Goal: Complete application form: Complete application form

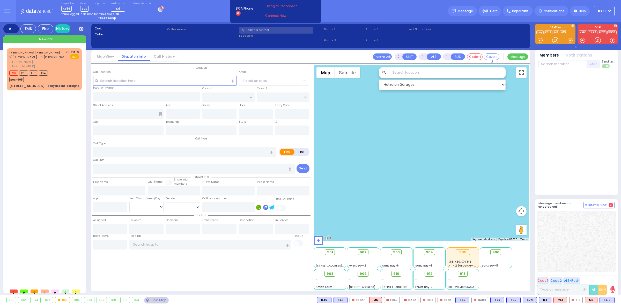
select select
radio input "true"
type input "[PERSON_NAME]"
type input "HANDLER"
select select
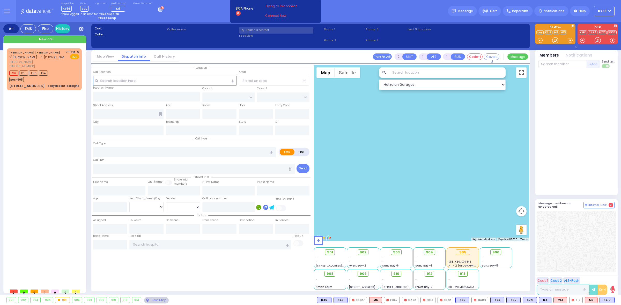
type input "16:03"
select select
radio input "true"
select select
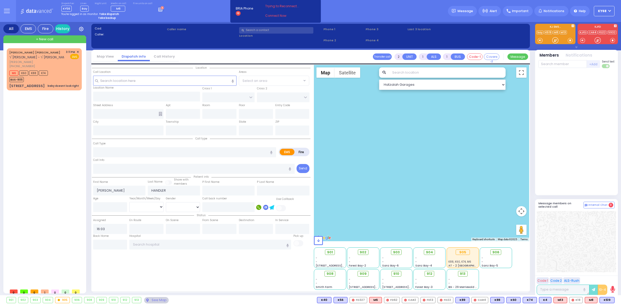
radio input "true"
select select
select select "Hatzalah Garages"
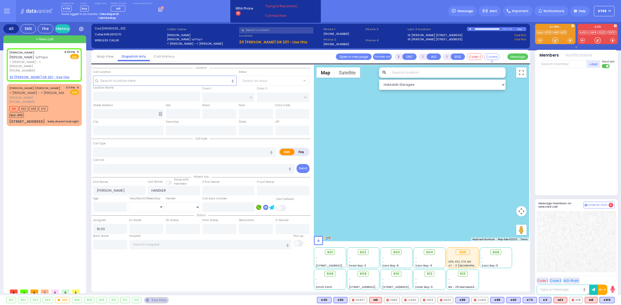
select select
radio input "true"
select select
select select "Hatzalah Garages"
type input "GETZIL BERGER BLVD"
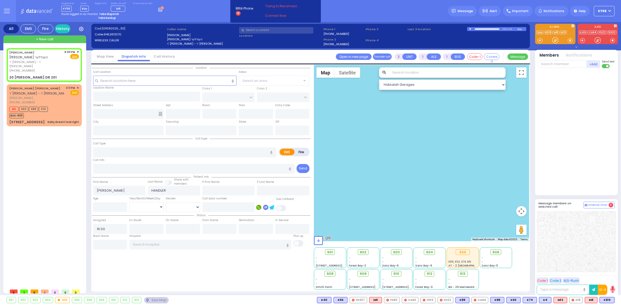
type input "ACRES RD"
type input "20 [PERSON_NAME] DR"
type input "201"
type input "[PERSON_NAME]"
type input "[US_STATE]"
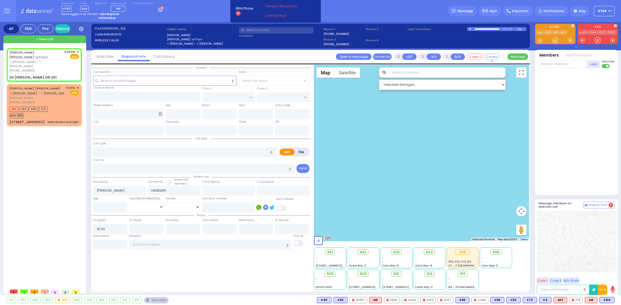
type input "10950"
select select "SECTION 4"
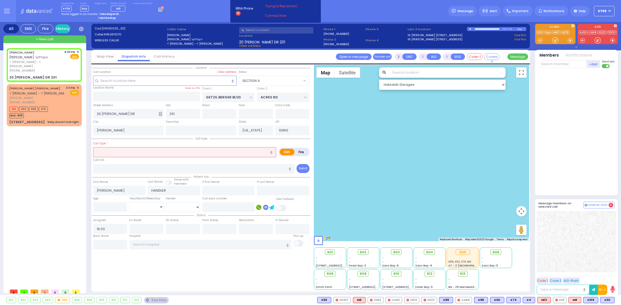
select select
type input "child fell"
radio input "true"
select select
select select "SECTION 4"
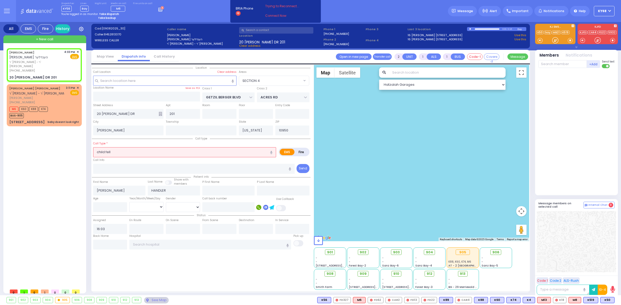
select select "Hatzalah Garages"
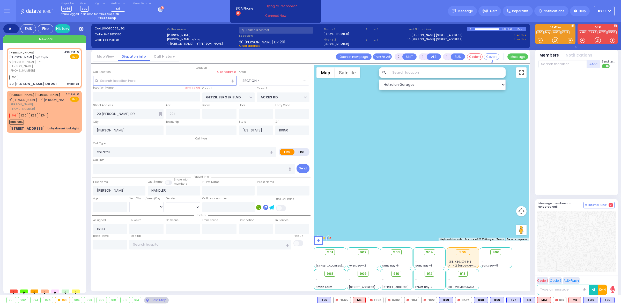
select select
radio input "true"
select select
type input "16:04"
select select "SECTION 4"
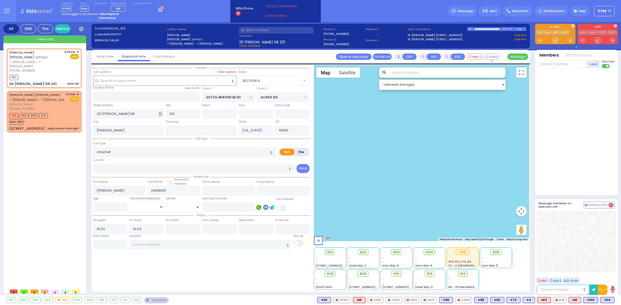
select select "Hatzalah Garages"
select select
radio input "true"
select select
select select "SECTION 4"
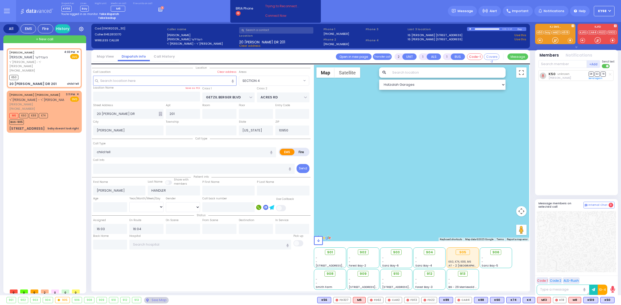
select select "Hatzalah Garages"
select select
radio input "true"
select select
select select "SECTION 4"
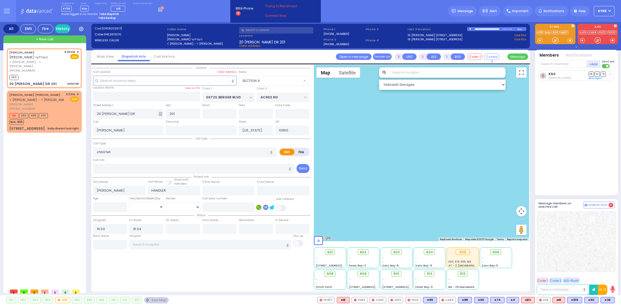
select select "Hatzalah Garages"
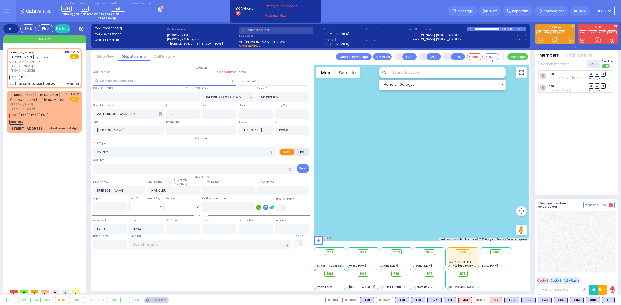
select select
radio input "true"
select select
select select "SECTION 4"
select select "Hatzalah Garages"
